Goal: Information Seeking & Learning: Check status

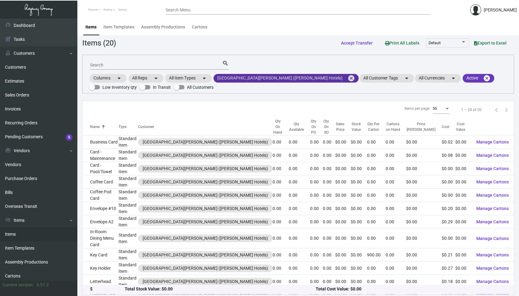
scroll to position [2, 0]
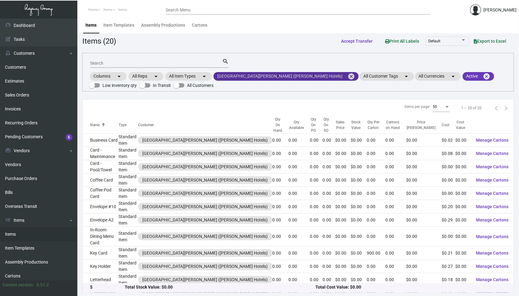
click at [347, 77] on mat-icon "cancel" at bounding box center [350, 76] width 7 height 7
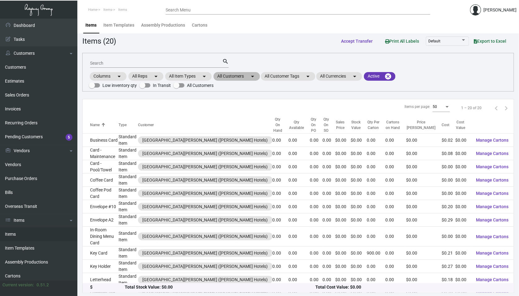
click at [247, 73] on mat-chip "All Customers arrow_drop_down" at bounding box center [236, 76] width 46 height 9
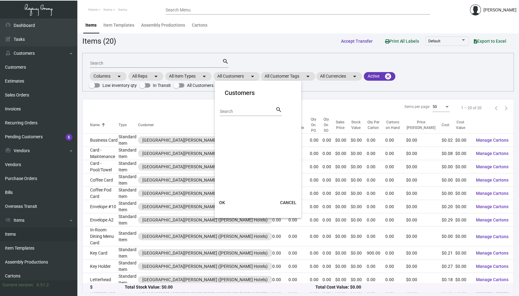
click at [230, 108] on div "Search" at bounding box center [248, 111] width 56 height 10
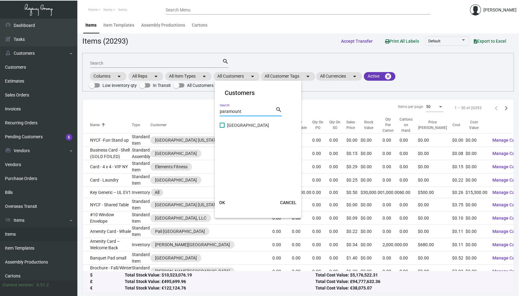
type input "paramount"
click at [225, 125] on label "[GEOGRAPHIC_DATA]" at bounding box center [254, 125] width 69 height 7
click at [222, 128] on input "[GEOGRAPHIC_DATA]" at bounding box center [222, 128] width 0 height 0
checkbox input "true"
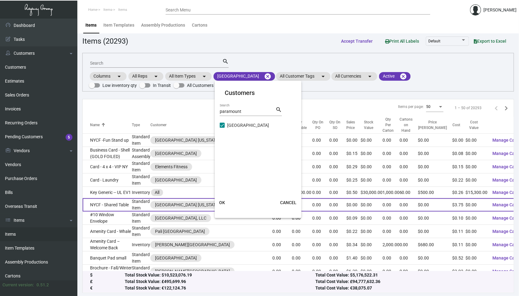
click at [222, 199] on button "OK" at bounding box center [222, 202] width 20 height 11
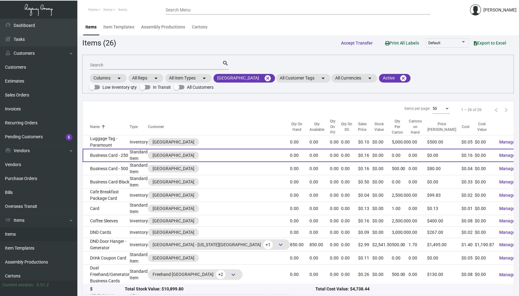
scroll to position [0, 0]
click at [129, 158] on td "Business Card - 250" at bounding box center [106, 155] width 47 height 13
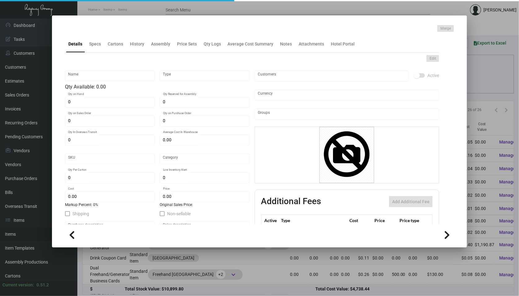
type input "Business Card - 250"
type input "Standard Item"
type input "$ 0.00"
type input "913-Business Card-60"
type input "Standard"
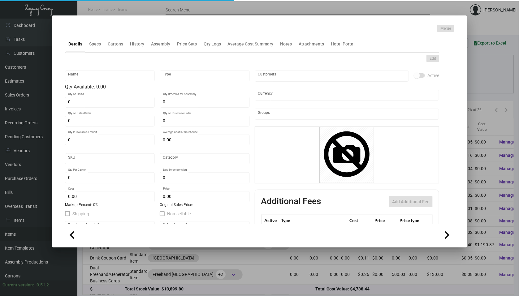
type input "$ 0.16"
checkbox input "true"
type input "United States Dollar $"
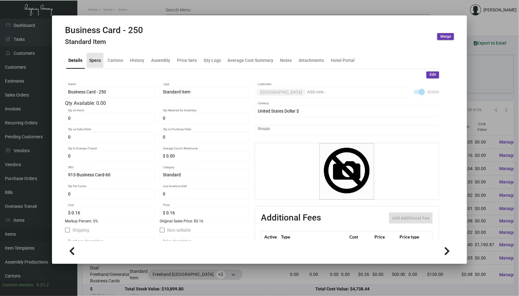
click at [93, 40] on ng-component "Business Card - 250 Standard Item Merge Details Specs Cartons History Assembly …" at bounding box center [259, 143] width 389 height 237
click at [135, 58] on div "History" at bounding box center [137, 60] width 14 height 6
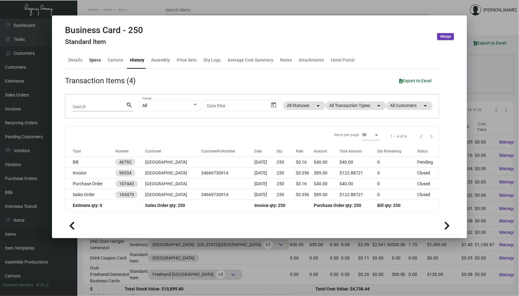
click at [92, 59] on div "Specs" at bounding box center [95, 60] width 12 height 6
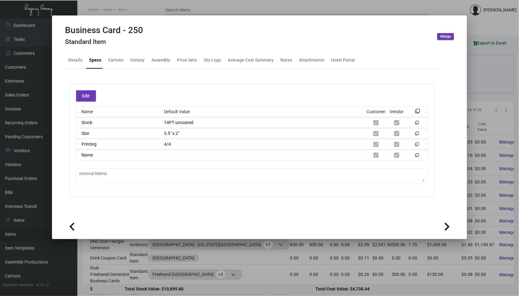
click at [45, 80] on div at bounding box center [259, 148] width 519 height 296
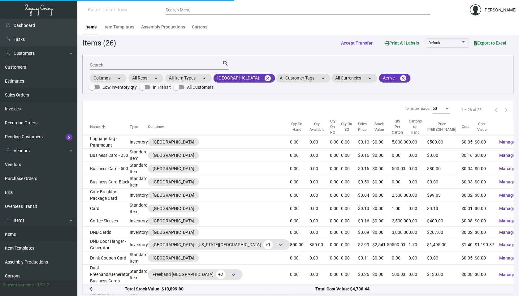
click at [46, 91] on link "Sales Orders" at bounding box center [38, 95] width 77 height 14
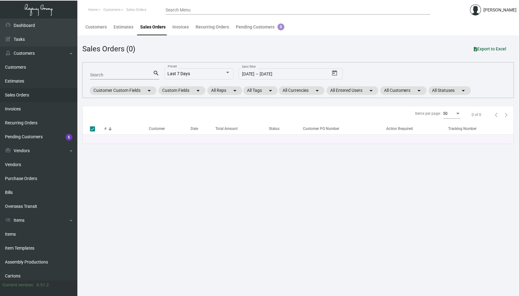
click at [131, 73] on input "Search" at bounding box center [121, 75] width 63 height 5
paste input "161307"
type input "161307"
checkbox input "false"
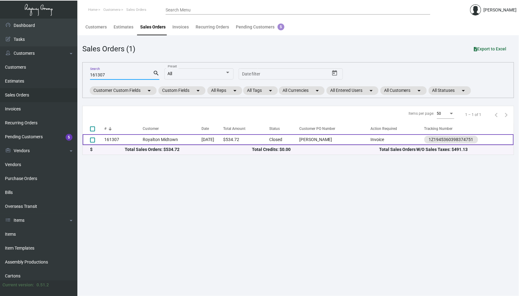
type input "161307"
click at [140, 144] on td "161307" at bounding box center [123, 139] width 39 height 11
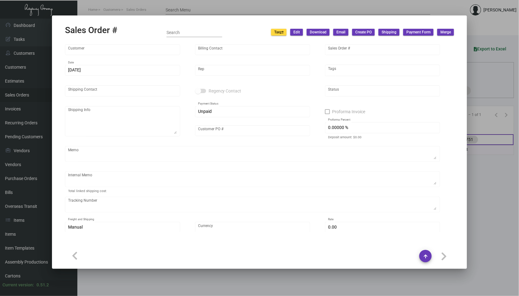
type input "Royalton Midtown"
type input "[PERSON_NAME]"
type input "161307"
type input "[DATE]"
type input "[PERSON_NAME]"
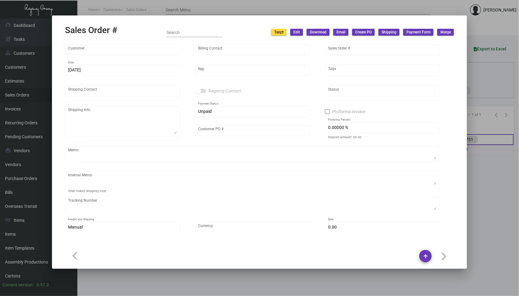
type input "[PERSON_NAME]"
type textarea "Royalton Midtown - [PERSON_NAME] [STREET_ADDRESS][US_STATE]"
type input "[PERSON_NAME]"
type input "United States Dollar $"
type input "7.00000 %"
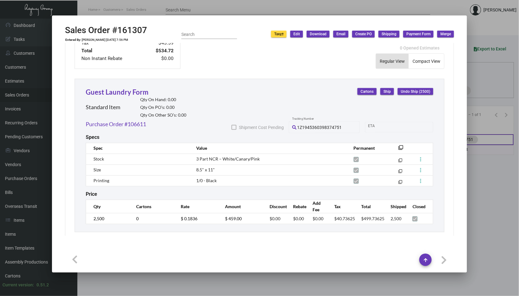
scroll to position [308, 0]
drag, startPoint x: 149, startPoint y: 85, endPoint x: 85, endPoint y: 84, distance: 64.0
click at [86, 87] on div "Guest Laundry Form Standard Item Qty On Hand: 0.00 Qty On PO’s: 0.00 Qty On Oth…" at bounding box center [136, 103] width 101 height 33
drag, startPoint x: 151, startPoint y: 33, endPoint x: 116, endPoint y: 33, distance: 35.0
click at [116, 33] on div "Sales Order #161307 Entered By: [PERSON_NAME] [DATE] 7:56 PM Search Edit Downlo…" at bounding box center [259, 34] width 389 height 18
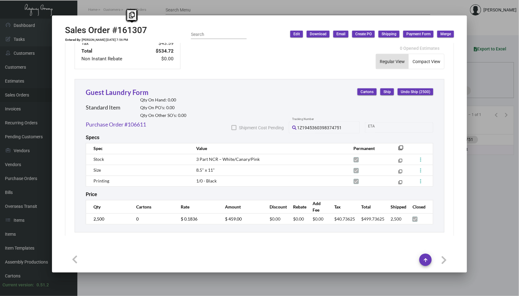
copy h2 "161307"
click at [498, 154] on div at bounding box center [259, 148] width 519 height 296
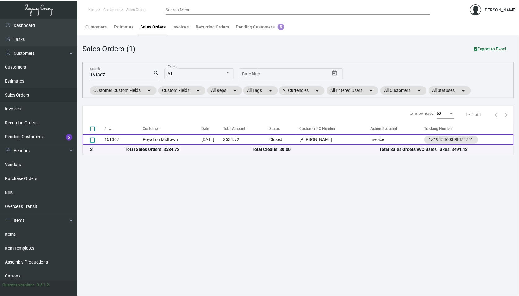
click at [158, 137] on td "Royalton Midtown" at bounding box center [172, 139] width 58 height 11
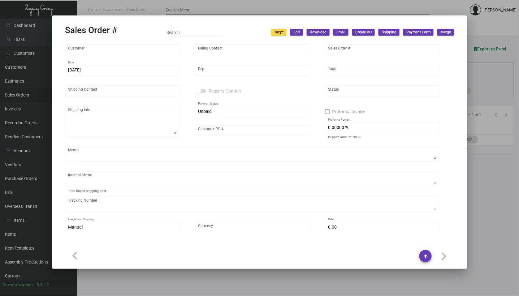
type input "Royalton Midtown"
type input "[PERSON_NAME]"
type input "161307"
type input "[DATE]"
type input "[PERSON_NAME]"
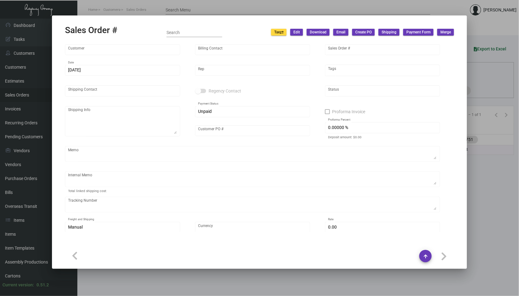
type input "[PERSON_NAME]"
type textarea "Royalton Midtown - [PERSON_NAME] [STREET_ADDRESS][US_STATE]"
type input "[PERSON_NAME]"
type input "United States Dollar $"
type input "7.00000 %"
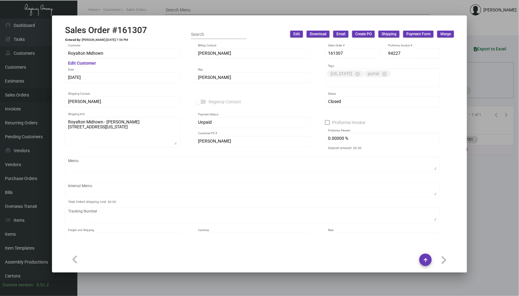
click at [26, 86] on div at bounding box center [259, 148] width 519 height 296
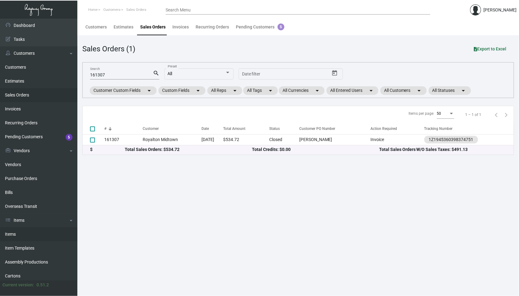
click at [17, 227] on link "Items" at bounding box center [38, 234] width 77 height 14
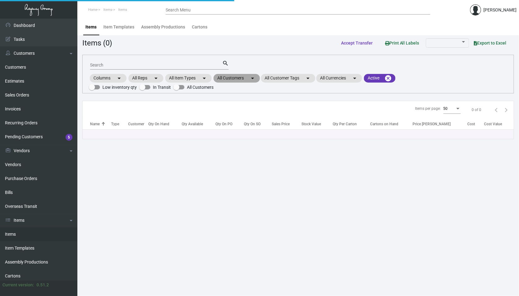
click at [253, 79] on mat-icon "arrow_drop_down" at bounding box center [252, 78] width 7 height 7
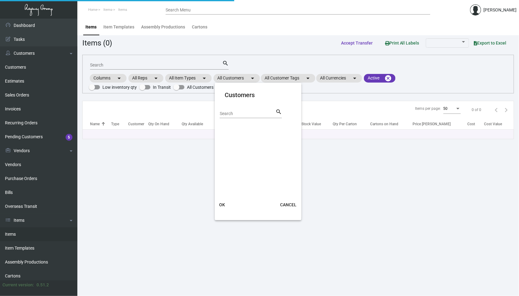
click at [250, 112] on input "Search" at bounding box center [248, 113] width 56 height 5
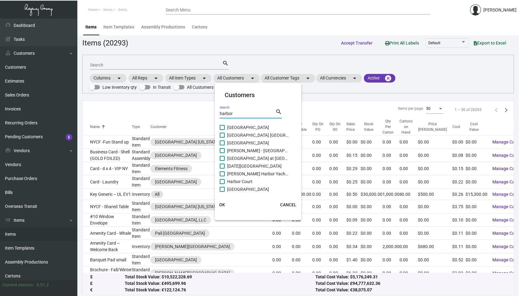
type input "harbor"
click at [223, 181] on span at bounding box center [222, 181] width 5 height 5
click at [222, 184] on input "Harbor Court" at bounding box center [222, 184] width 0 height 0
checkbox input "true"
click at [220, 207] on button "OK" at bounding box center [222, 204] width 20 height 11
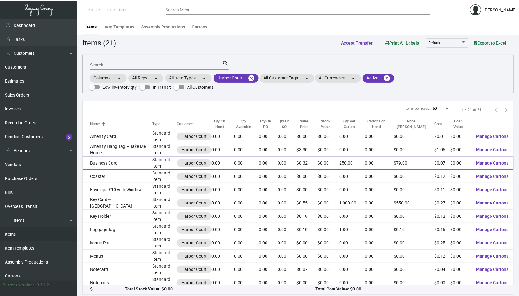
click at [124, 162] on td "Business Card" at bounding box center [118, 163] width 70 height 13
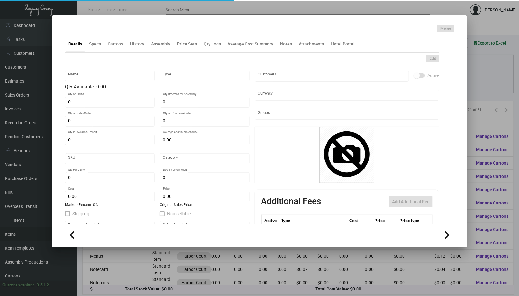
type input "Business Card"
type input "Standard Item"
type input "$ 0.00"
type input "202-Business Card-26"
type input "Standard"
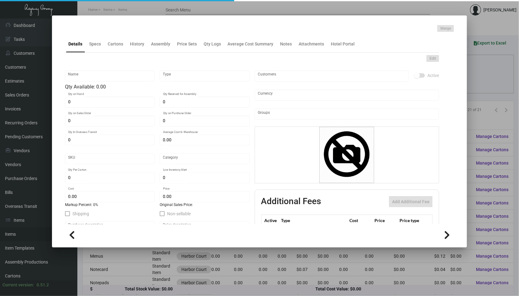
type input "250"
type input "$ 0.06654"
type input "$ 0.316"
checkbox input "true"
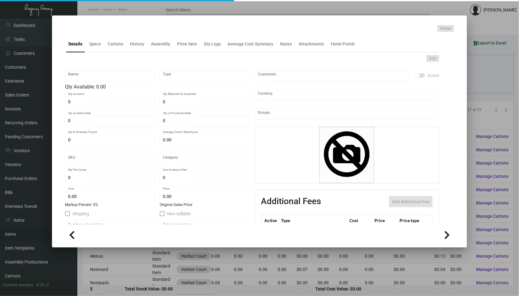
type input "United States Dollar $"
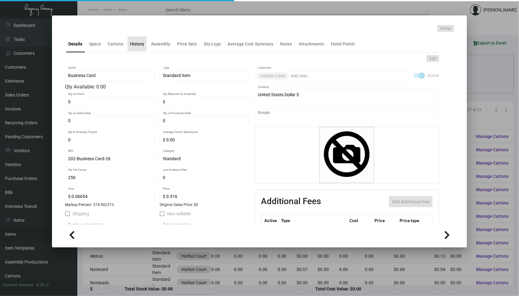
click at [132, 45] on div "History" at bounding box center [137, 44] width 14 height 6
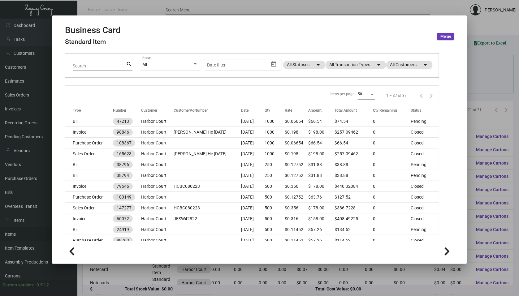
scroll to position [42, 0]
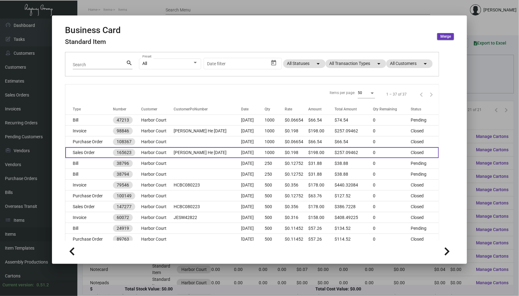
click at [152, 151] on td "Harbor Court" at bounding box center [157, 152] width 32 height 11
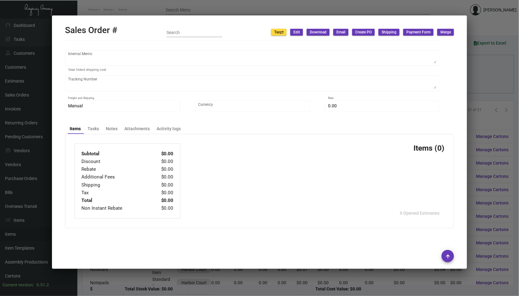
type input "Harbor Court"
type input "[PERSON_NAME]"
type input "165623"
type input "[DATE]"
type input "[PERSON_NAME]"
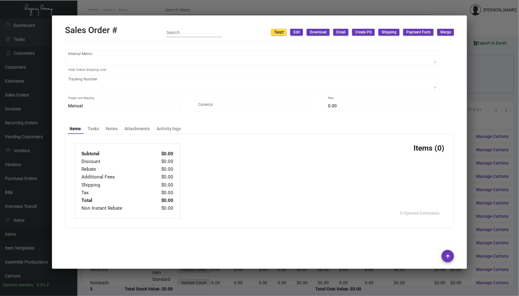
type input "[PERSON_NAME] He"
type textarea "[GEOGRAPHIC_DATA] - [PERSON_NAME] He [STREET_ADDRESS][PERSON_NAME]"
type input "[PERSON_NAME] He [DATE]"
type input "United States Dollar $"
type input "$ 38.67"
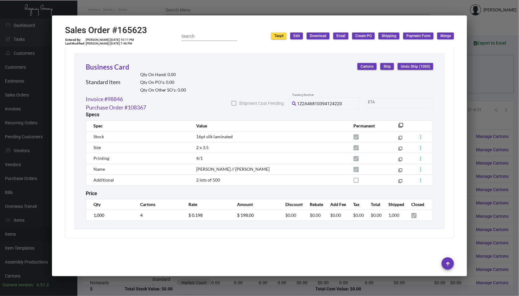
scroll to position [337, 0]
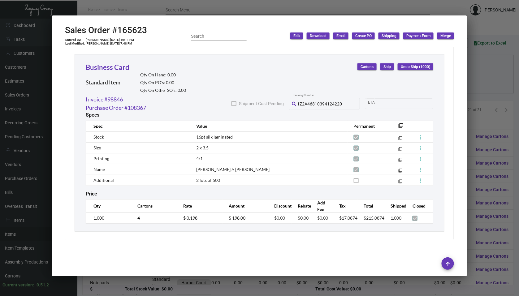
click at [497, 215] on div at bounding box center [259, 148] width 519 height 296
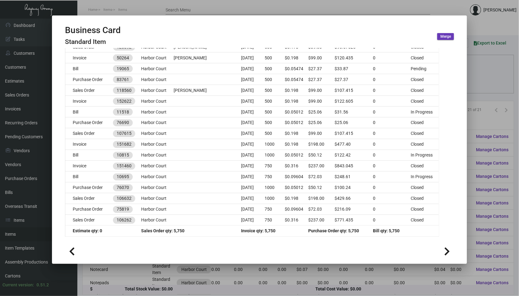
scroll to position [331, 0]
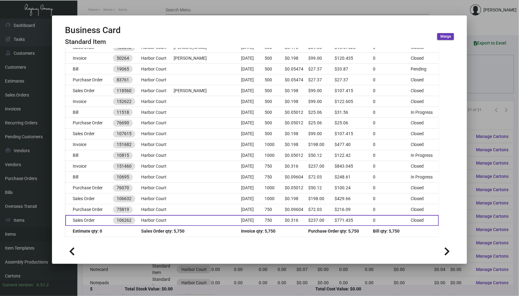
click at [272, 221] on td "750" at bounding box center [275, 220] width 20 height 11
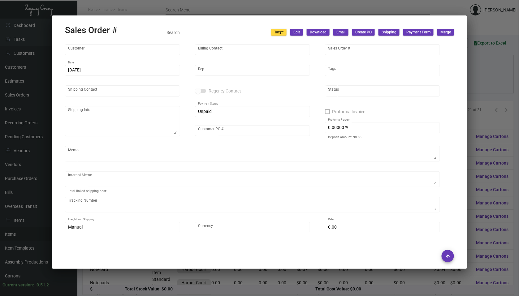
type input "Harbor Court"
type input "[PERSON_NAME]"
type input "106262"
type input "[DATE]"
type input "[PERSON_NAME]"
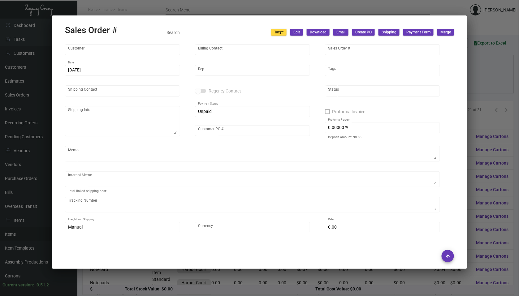
type textarea "Harbor Court [PERSON_NAME] [STREET_ADDRESS][PERSON_NAME]"
type input "United States Dollar $"
type input "$ 0.00"
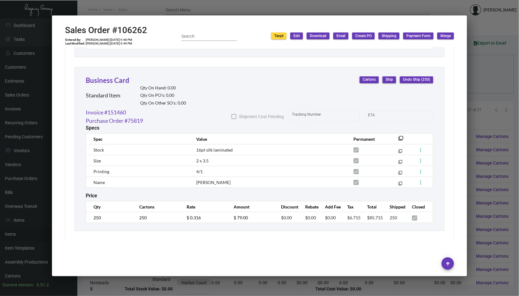
scroll to position [0, 0]
click at [278, 281] on div at bounding box center [259, 148] width 519 height 296
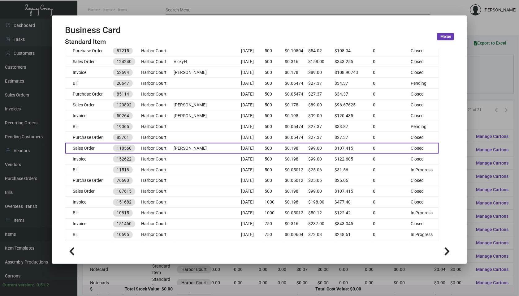
scroll to position [273, 0]
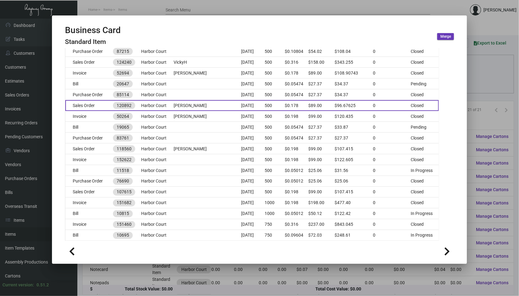
click at [246, 103] on td "[DATE]" at bounding box center [253, 105] width 24 height 11
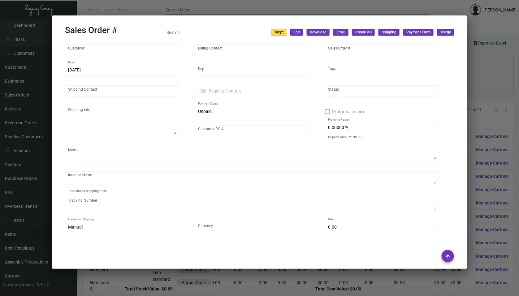
type input "Harbor Court"
type input "[PERSON_NAME]"
type input "120892"
type input "[DATE]"
type input "[PERSON_NAME]"
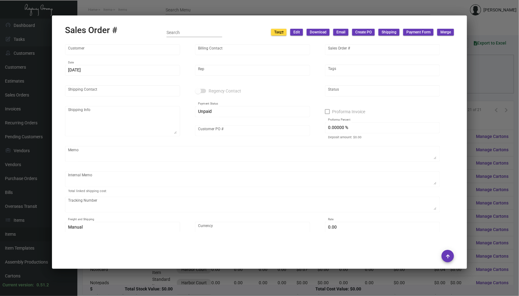
type input "Attn:[PERSON_NAME]"
type textarea "Harbor Court Attn: [PERSON_NAME] [STREET_ADDRESS][PERSON_NAME]"
type input "[PERSON_NAME]"
type input "United States Dollar $"
type input "$ 0.00"
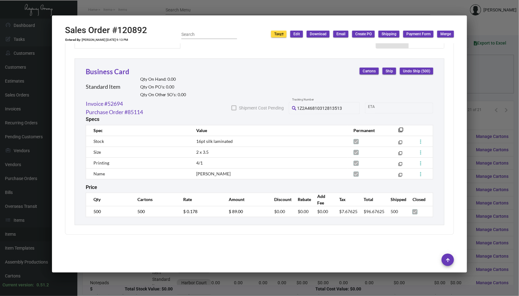
scroll to position [321, 0]
click at [491, 154] on div at bounding box center [259, 148] width 519 height 296
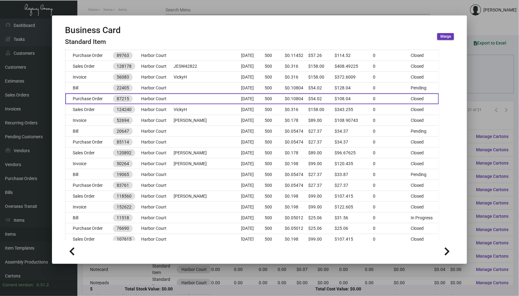
scroll to position [226, 0]
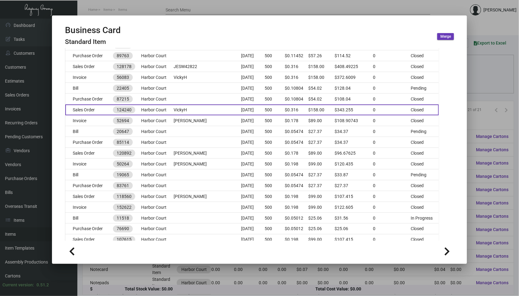
click at [257, 109] on td "[DATE]" at bounding box center [253, 110] width 24 height 11
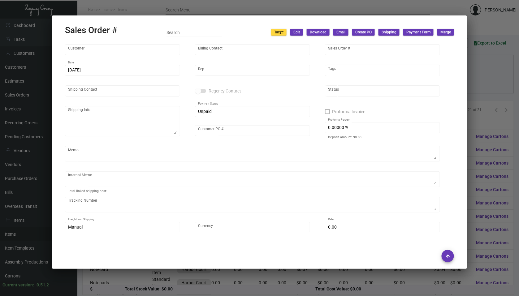
type input "Harbor Court"
type input "[PERSON_NAME]"
type input "124240"
type input "[DATE]"
type input "[PERSON_NAME]"
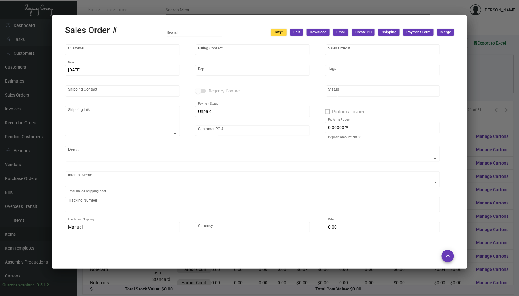
type input "Attn:[PERSON_NAME]"
type textarea "Harbor Court Attn: [PERSON_NAME] HE [STREET_ADDRESS][PERSON_NAME]"
type input "VickyH"
type textarea "Shipped UPS Ground [DATE] by Desean $11.38"
type input "United States Dollar $"
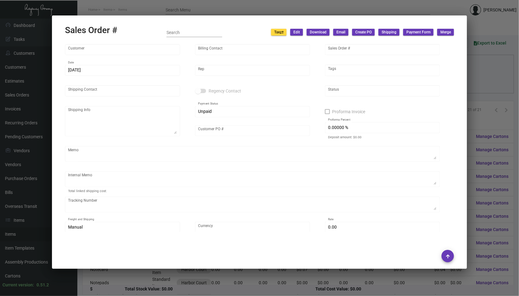
type input "$ 0.00"
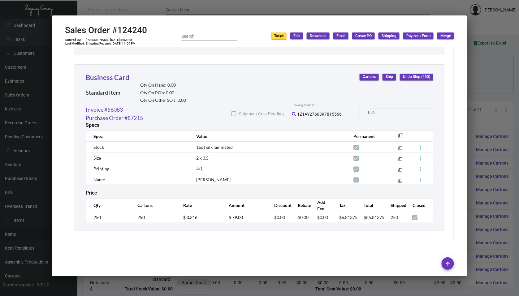
scroll to position [508, 0]
click at [476, 187] on div at bounding box center [259, 148] width 519 height 296
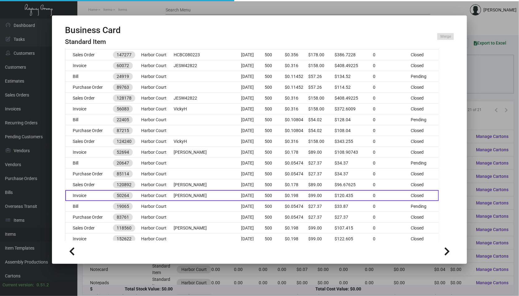
scroll to position [179, 0]
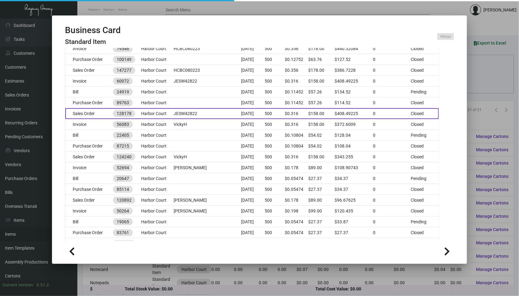
click at [251, 112] on td "[DATE]" at bounding box center [253, 113] width 24 height 11
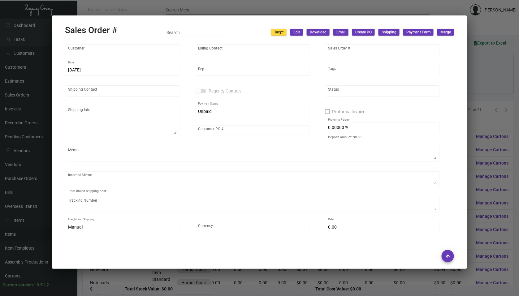
type input "Harbor Court"
type input "[PERSON_NAME]"
type input "128178"
type input "[DATE]"
type input "[PERSON_NAME]"
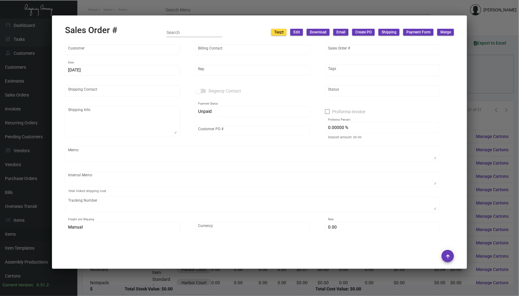
type input "[PERSON_NAME]"
type textarea "Harbor Court - [PERSON_NAME] [STREET_ADDRESS][PERSON_NAME]"
type input "JESW42822"
type textarea "Shipping - $30.02"
type textarea "1ZA228040396056710"
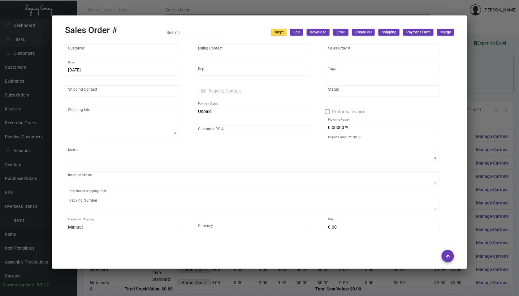
type input "United States Dollar $"
type input "19.00000 %"
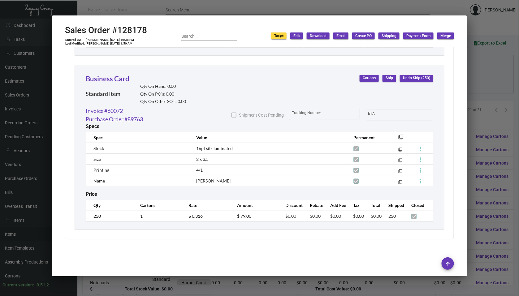
scroll to position [511, 0]
click at [485, 144] on div at bounding box center [259, 148] width 519 height 296
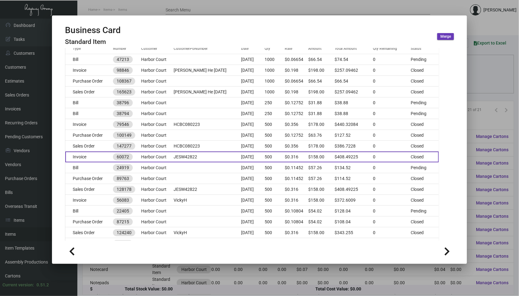
scroll to position [102, 0]
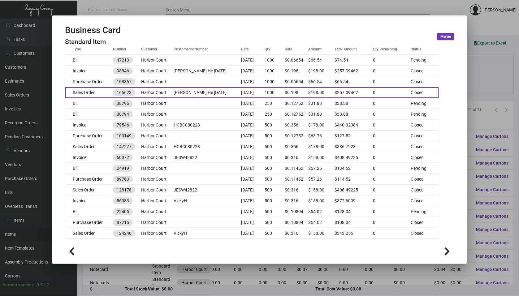
click at [221, 92] on td "[PERSON_NAME] He [DATE]" at bounding box center [207, 92] width 67 height 11
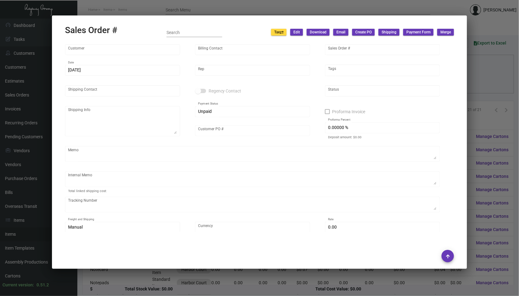
type input "Harbor Court"
type input "[PERSON_NAME]"
type input "165623"
type input "[DATE]"
type input "[PERSON_NAME]"
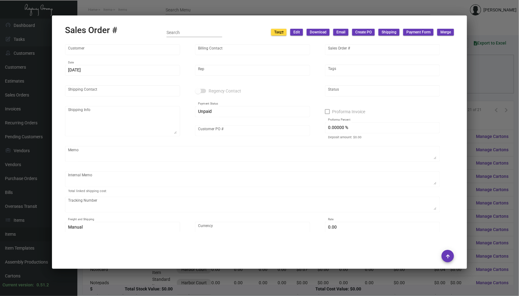
type input "[PERSON_NAME] He"
type textarea "[GEOGRAPHIC_DATA] - [PERSON_NAME] He [STREET_ADDRESS][PERSON_NAME]"
type input "[PERSON_NAME] He [DATE]"
type input "United States Dollar $"
type input "$ 38.67"
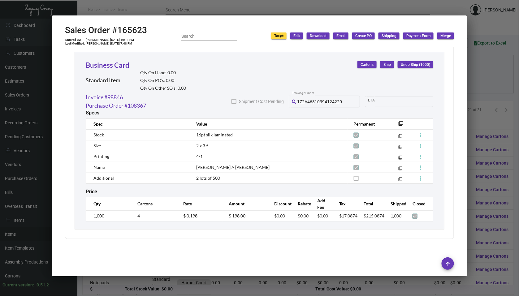
scroll to position [339, 0]
click at [477, 54] on div at bounding box center [259, 148] width 519 height 296
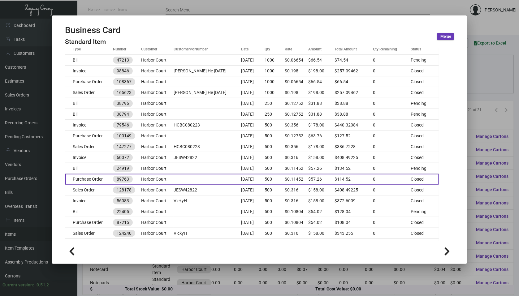
click at [154, 174] on td "Harbor Court" at bounding box center [157, 179] width 32 height 11
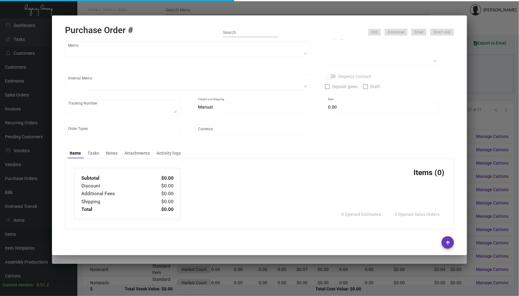
scroll to position [0, 0]
type input "4 Over"
type input "89763"
type input "[DATE]"
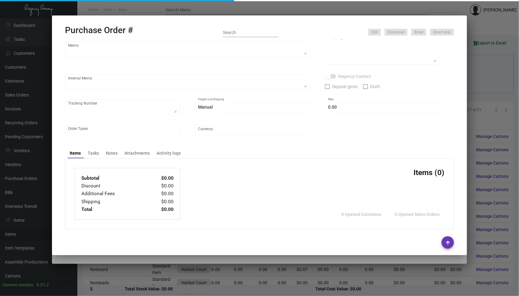
type input "[DATE]"
type input "Harbor Court"
type input "[PERSON_NAME]"
type textarea "Harbor Court - [PERSON_NAME] [STREET_ADDRESS][PERSON_NAME]"
type textarea "Shipping - $30.02 -- B2518119970 Drop Ship $10"
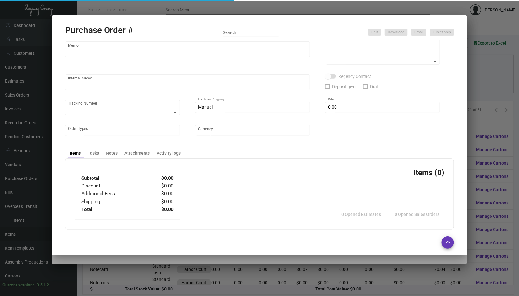
type textarea "1ZA228040396056710"
type input "$ 0.00"
type input "United States Dollar $"
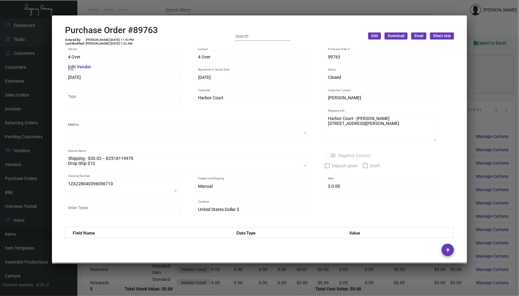
scroll to position [0, 0]
click at [30, 124] on div at bounding box center [259, 148] width 519 height 296
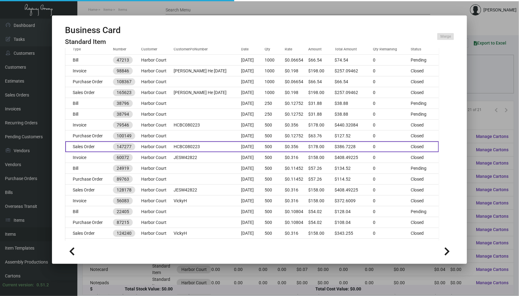
click at [141, 148] on td "147277" at bounding box center [127, 146] width 28 height 11
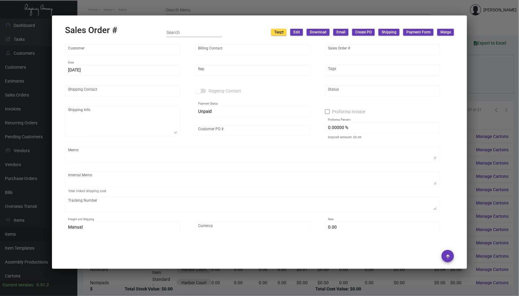
type input "Harbor Court"
type input "[PERSON_NAME]"
type input "147277"
type input "[DATE]"
type input "[PERSON_NAME]"
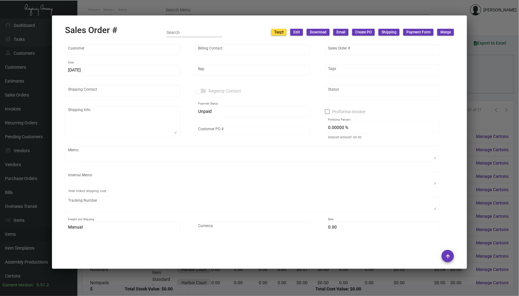
type input "[PERSON_NAME] He"
type textarea "[GEOGRAPHIC_DATA] - [PERSON_NAME] He [STREET_ADDRESS][PERSON_NAME]"
type input "HCBC080223"
type input "United States Dollar $"
type input "$ 0.00"
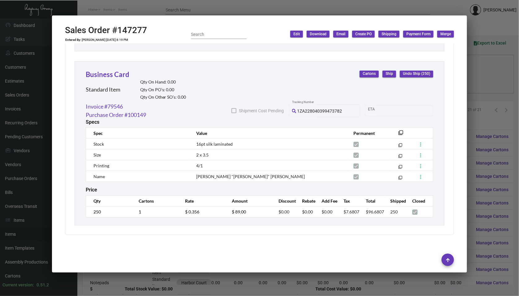
scroll to position [511, 0]
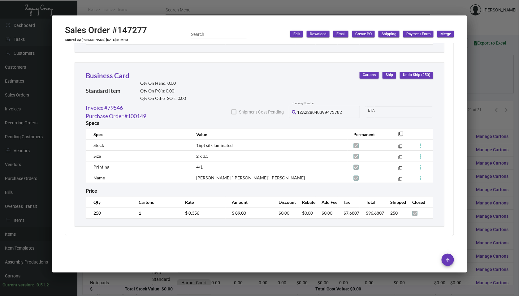
click at [42, 179] on div at bounding box center [259, 148] width 519 height 296
